Goal: Task Accomplishment & Management: Use online tool/utility

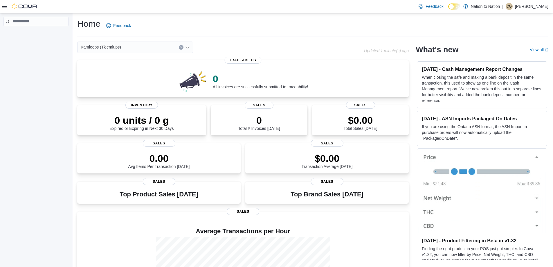
click at [60, 116] on div at bounding box center [36, 141] width 72 height 256
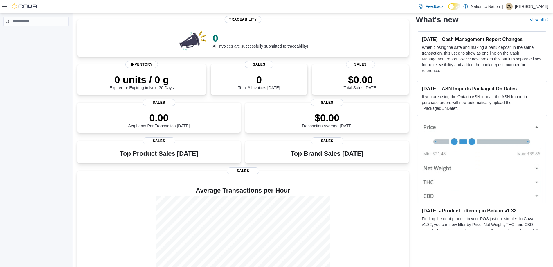
scroll to position [67, 0]
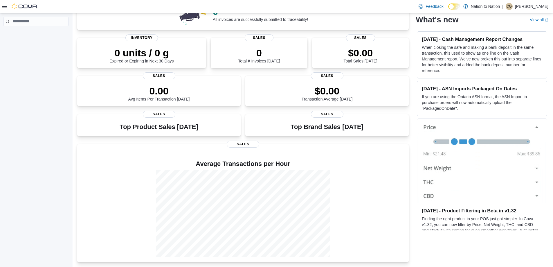
drag, startPoint x: 48, startPoint y: 167, endPoint x: 36, endPoint y: 188, distance: 24.2
click at [39, 189] on div at bounding box center [36, 141] width 72 height 256
click at [6, 6] on icon at bounding box center [4, 6] width 5 height 5
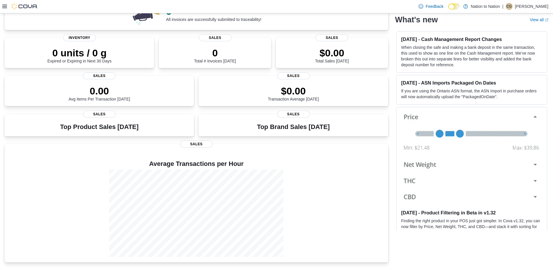
click at [3, 6] on icon at bounding box center [4, 6] width 5 height 5
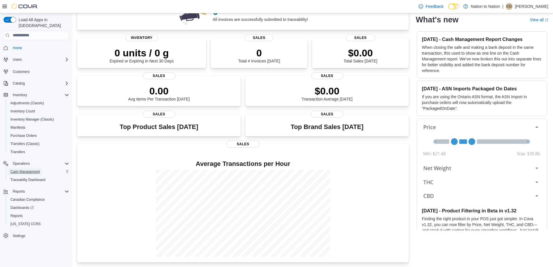
click at [35, 169] on span "Cash Management" at bounding box center [24, 171] width 29 height 5
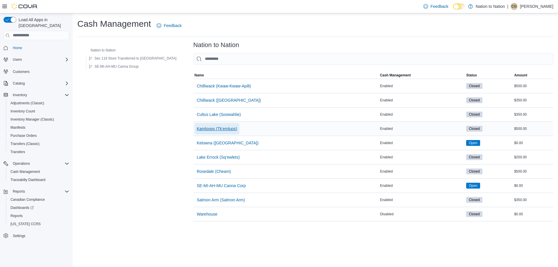
click at [197, 132] on span "Kamloops (Tk'emlups)" at bounding box center [217, 129] width 40 height 12
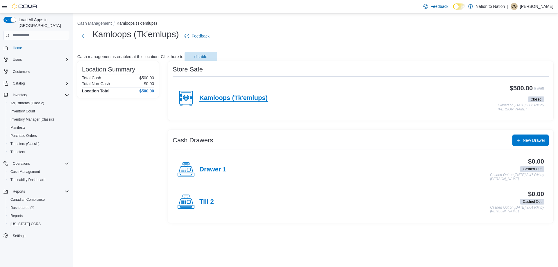
click at [256, 99] on h4 "Kamloops (Tk'emlups)" at bounding box center [233, 98] width 68 height 8
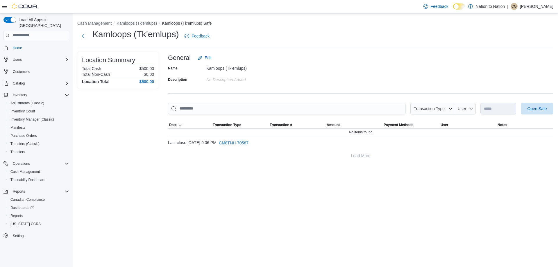
click at [534, 100] on div "**********" at bounding box center [360, 106] width 385 height 109
click at [534, 106] on span "Open Safe" at bounding box center [536, 108] width 19 height 6
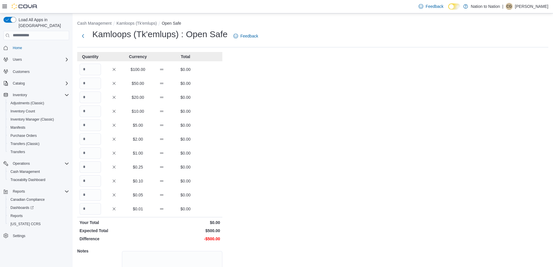
click at [92, 63] on div "Quantity Currency Total $100.00 $0.00 $50.00 $0.00 $20.00 $0.00 $10.00 $0.00 $5…" at bounding box center [149, 182] width 145 height 260
click at [97, 65] on input "Quantity" at bounding box center [90, 70] width 21 height 12
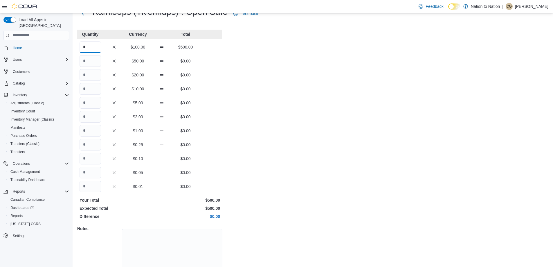
scroll to position [49, 0]
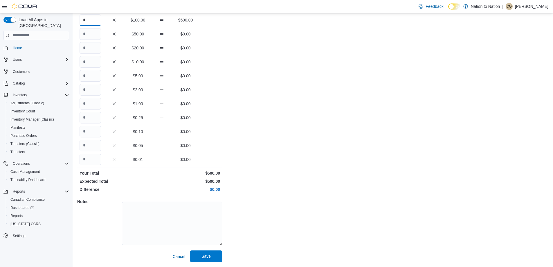
type input "*"
click at [197, 252] on span "Save" at bounding box center [206, 256] width 26 height 12
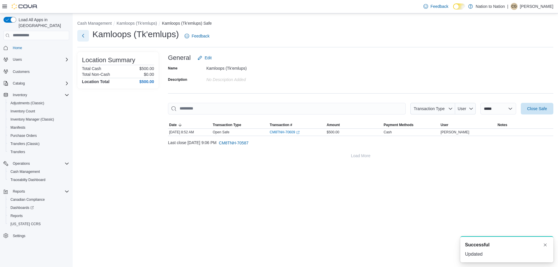
click at [83, 39] on button "Next" at bounding box center [83, 36] width 12 height 12
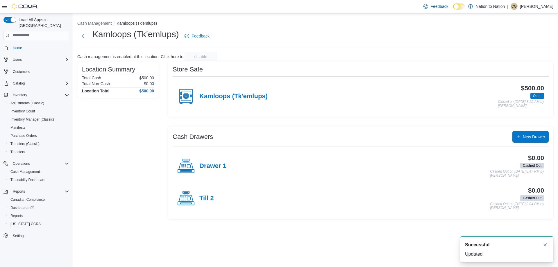
click at [189, 168] on rect at bounding box center [188, 165] width 3 height 3
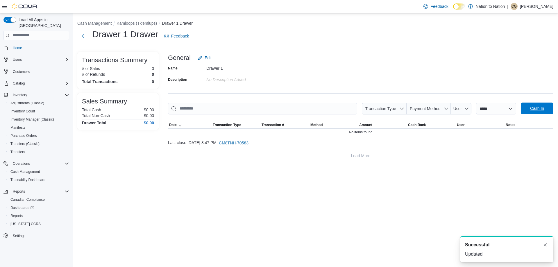
click at [542, 111] on span "Cash In" at bounding box center [537, 108] width 14 height 6
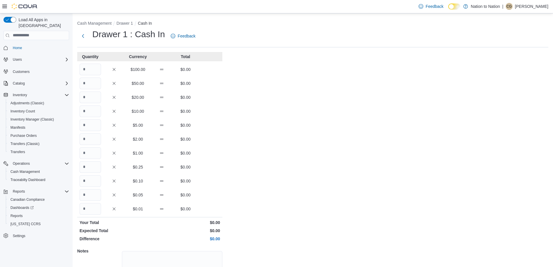
click at [105, 95] on div "$20.00 $0.00" at bounding box center [149, 97] width 145 height 12
click at [100, 99] on input "Quantity" at bounding box center [90, 97] width 21 height 12
type input "*"
type input "**"
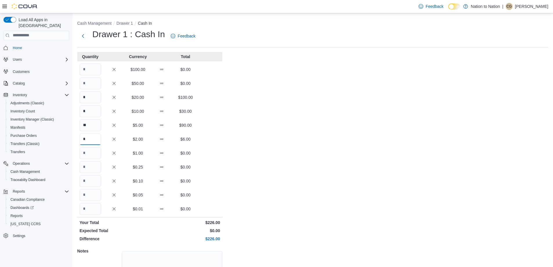
type input "*"
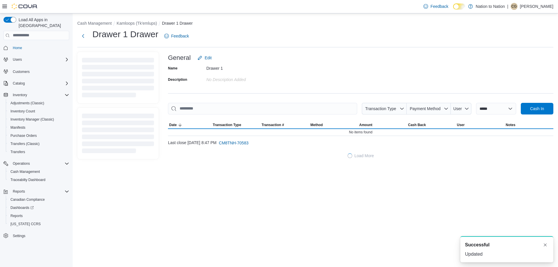
click button "Cash Management" at bounding box center [94, 23] width 34 height 5
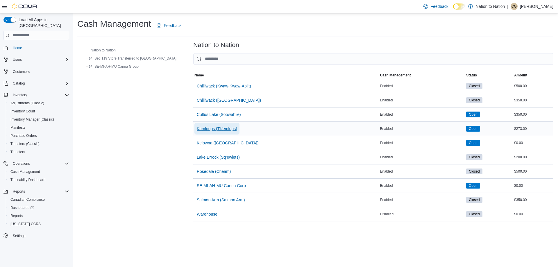
click at [197, 130] on span "Kamloops (Tk'emlups)" at bounding box center [217, 129] width 40 height 6
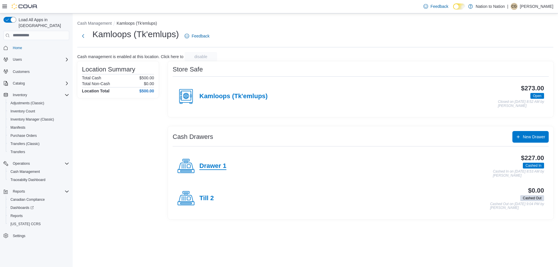
click at [211, 166] on h4 "Drawer 1" at bounding box center [212, 166] width 27 height 8
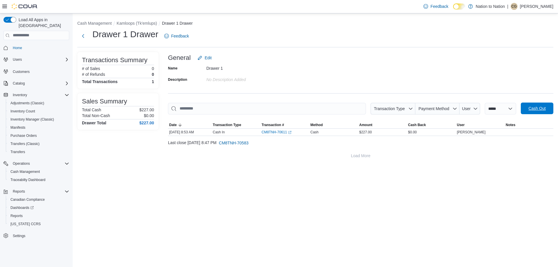
click at [536, 109] on span "Cash Out" at bounding box center [536, 108] width 17 height 6
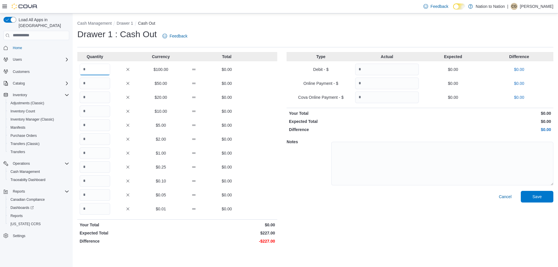
click at [103, 72] on input "Quantity" at bounding box center [95, 70] width 30 height 12
type input "*"
click at [108, 102] on input "Quantity" at bounding box center [95, 97] width 30 height 12
type input "*"
click at [104, 154] on input "Quantity" at bounding box center [95, 153] width 30 height 12
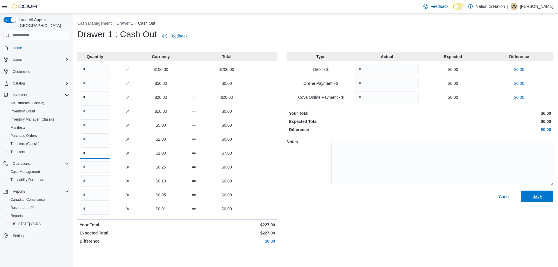
type input "*"
click at [551, 198] on button "Save" at bounding box center [536, 197] width 33 height 12
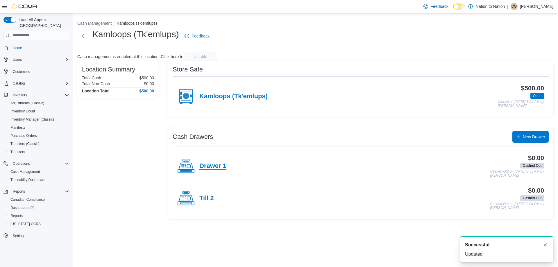
click at [209, 164] on h4 "Drawer 1" at bounding box center [212, 166] width 27 height 8
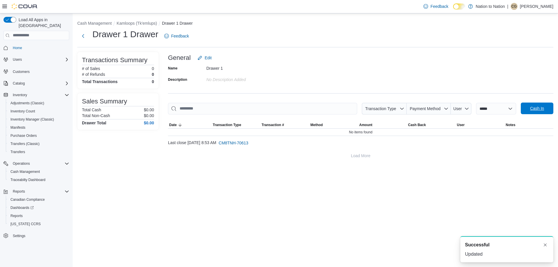
click at [541, 110] on span "Cash In" at bounding box center [537, 108] width 14 height 6
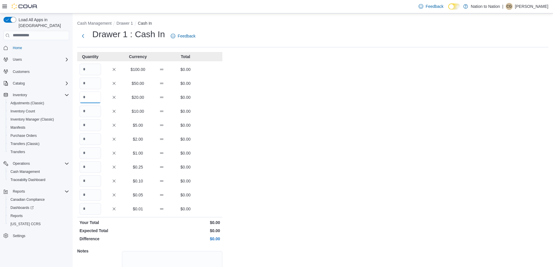
click at [90, 99] on input "Quantity" at bounding box center [90, 97] width 21 height 12
type input "*"
type input "**"
type input "*"
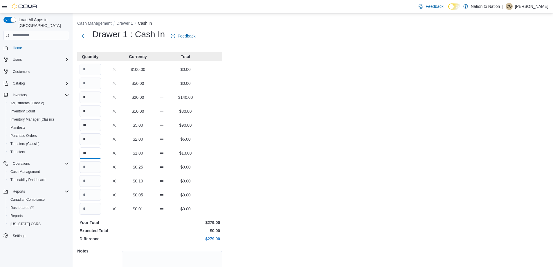
type input "**"
click at [87, 193] on input "Quantity" at bounding box center [90, 195] width 21 height 12
type input "**"
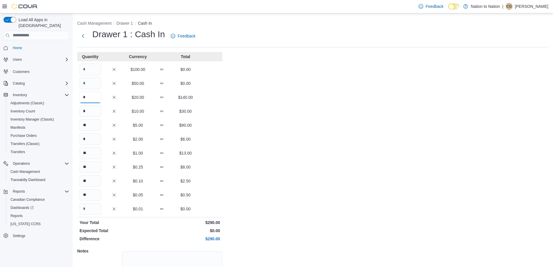
click at [87, 99] on input "*" at bounding box center [90, 97] width 21 height 12
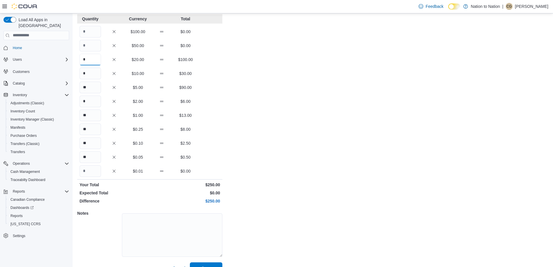
scroll to position [49, 0]
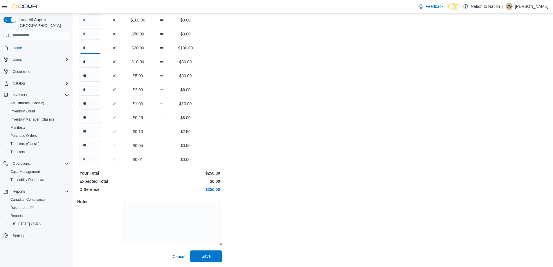
type input "*"
click at [221, 257] on button "Save" at bounding box center [206, 256] width 33 height 12
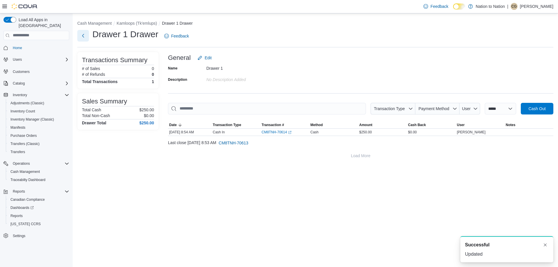
click at [82, 38] on button "Next" at bounding box center [83, 36] width 12 height 12
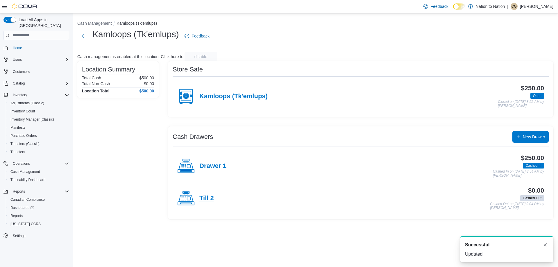
click at [209, 202] on h4 "Till 2" at bounding box center [206, 199] width 15 height 8
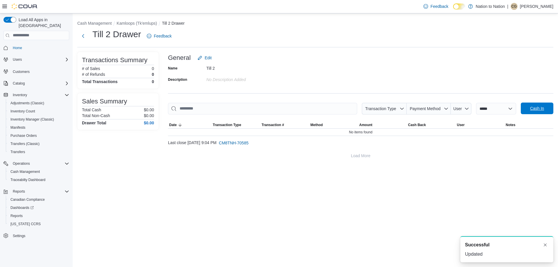
click at [547, 108] on span "Cash In" at bounding box center [537, 109] width 26 height 12
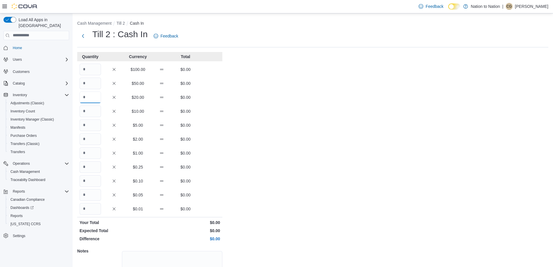
click at [82, 95] on input "Quantity" at bounding box center [90, 97] width 21 height 12
type input "*"
type input "**"
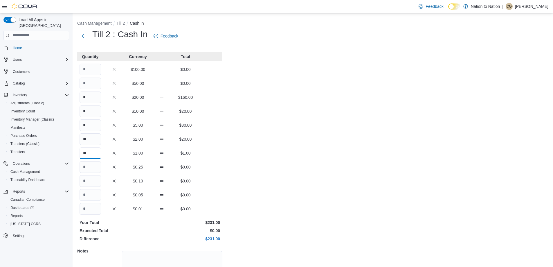
type input "**"
type input "*"
type input "**"
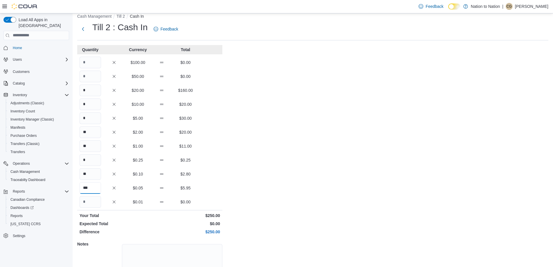
scroll to position [49, 0]
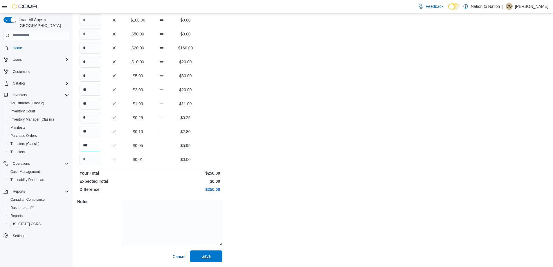
type input "***"
click at [206, 259] on span "Save" at bounding box center [206, 256] width 26 height 12
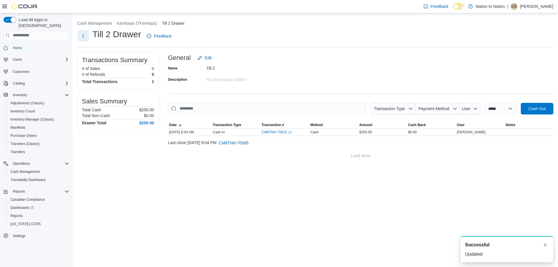
click at [83, 42] on button "Next" at bounding box center [83, 36] width 12 height 12
